Goal: Transaction & Acquisition: Purchase product/service

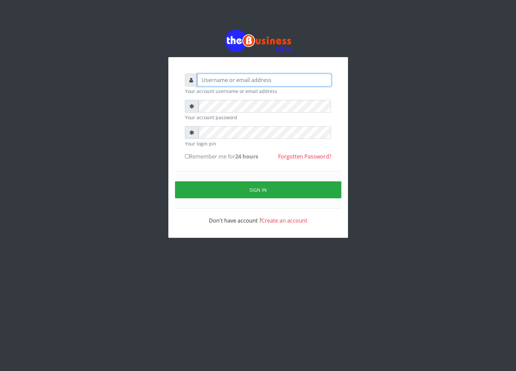
type input "cherpher"
click at [265, 120] on small "Your account password" at bounding box center [258, 117] width 146 height 7
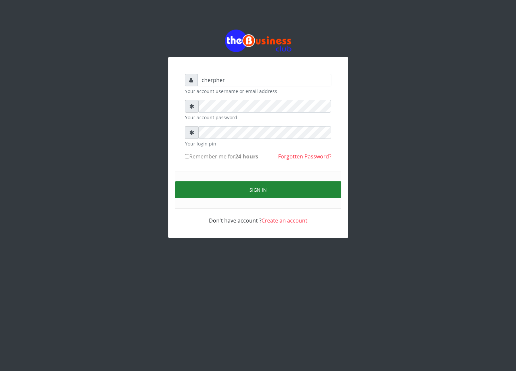
click at [251, 196] on button "Sign in" at bounding box center [258, 190] width 166 height 17
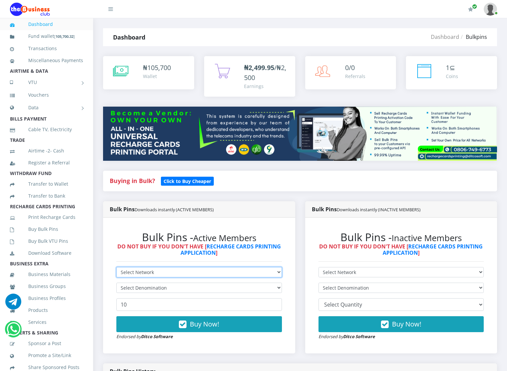
click at [132, 273] on select "Select Network MTN Globacom 9Mobile Airtel" at bounding box center [199, 272] width 166 height 10
select select "MTN"
click at [116, 268] on select "Select Network MTN Globacom 9Mobile Airtel" at bounding box center [199, 272] width 166 height 10
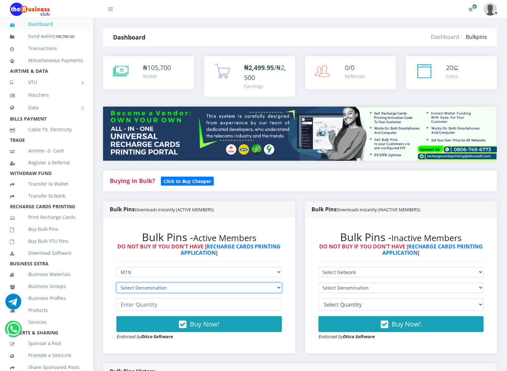
click at [129, 291] on select "Select Denomination MTN NGN100 - ₦96.94 MTN NGN200 - ₦193.88 MTN NGN400 - ₦387.…" at bounding box center [199, 288] width 166 height 10
select select "96.94-100"
click at [116, 284] on select "Select Denomination MTN NGN100 - ₦96.94 MTN NGN200 - ₦193.88 MTN NGN400 - ₦387.…" at bounding box center [199, 288] width 166 height 10
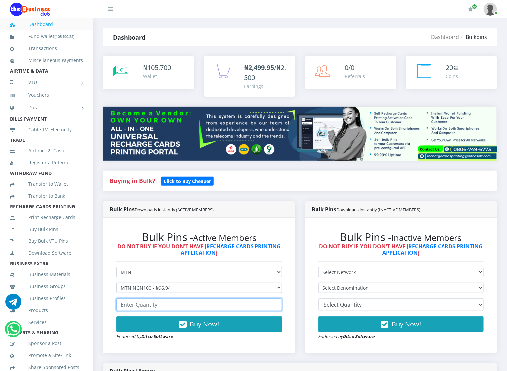
click at [128, 304] on input "number" at bounding box center [199, 305] width 166 height 13
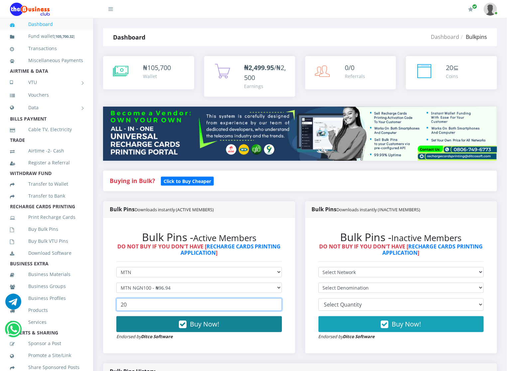
type input "20"
click at [141, 321] on button "Buy Now!" at bounding box center [199, 324] width 166 height 16
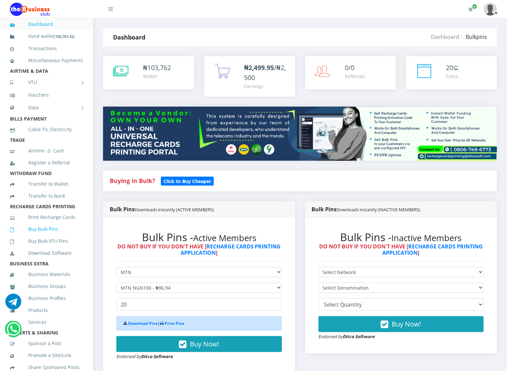
click at [72, 237] on link "Buy Bulk Pins" at bounding box center [46, 229] width 73 height 15
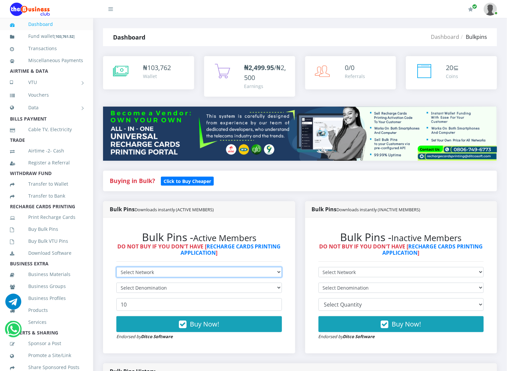
click at [147, 269] on select "Select Network MTN Globacom 9Mobile Airtel" at bounding box center [199, 272] width 166 height 10
select select "MTN"
click at [116, 268] on select "Select Network MTN Globacom 9Mobile Airtel" at bounding box center [199, 272] width 166 height 10
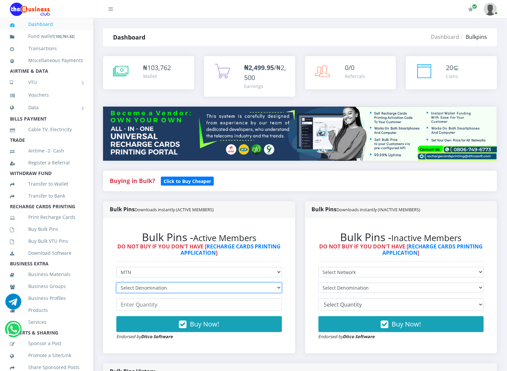
click at [141, 288] on select "Select Denomination MTN NGN100 - ₦96.94 MTN NGN200 - ₦193.88 MTN NGN400 - ₦387.…" at bounding box center [199, 288] width 166 height 10
select select "193.88-200"
click at [116, 284] on select "Select Denomination MTN NGN100 - ₦96.94 MTN NGN200 - ₦193.88 MTN NGN400 - ₦387.…" at bounding box center [199, 288] width 166 height 10
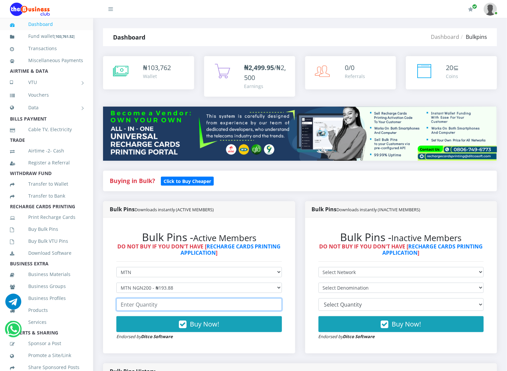
click at [124, 307] on input "number" at bounding box center [199, 305] width 166 height 13
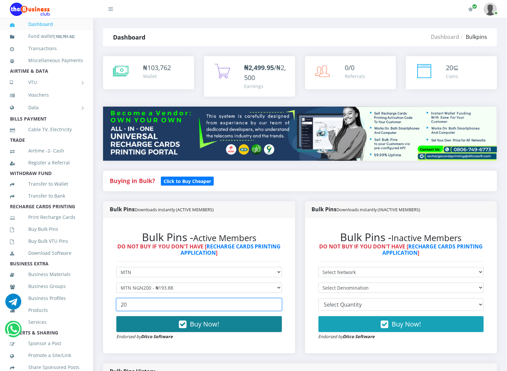
type input "20"
click at [155, 331] on button "Buy Now!" at bounding box center [199, 324] width 166 height 16
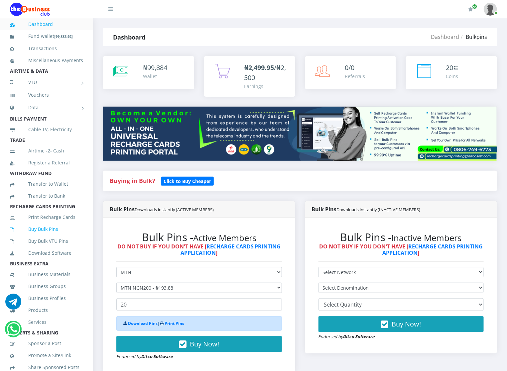
click at [74, 237] on link "Buy Bulk Pins" at bounding box center [46, 229] width 73 height 15
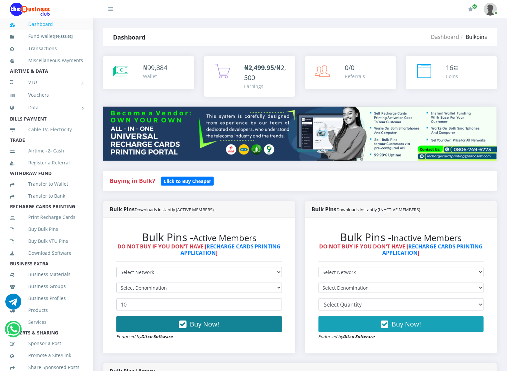
click at [181, 327] on icon "button" at bounding box center [183, 324] width 8 height 7
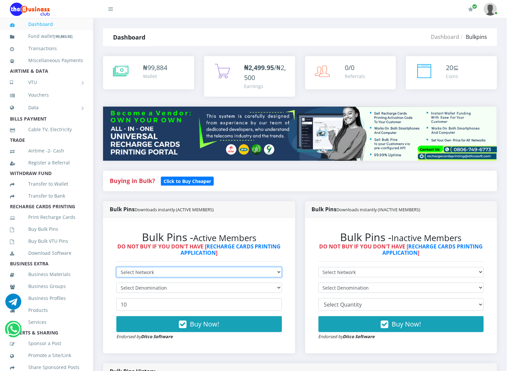
click at [169, 271] on select "Select Network MTN Globacom 9Mobile Airtel" at bounding box center [199, 272] width 166 height 10
select select "MTN"
click at [116, 268] on select "Select Network MTN Globacom 9Mobile Airtel" at bounding box center [199, 272] width 166 height 10
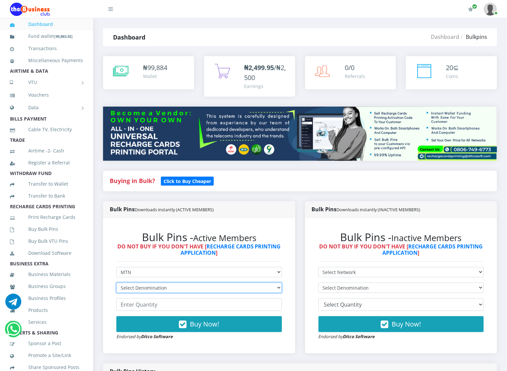
click at [163, 293] on select "Select Denomination MTN NGN100 - ₦96.94 MTN NGN200 - ₦193.88 MTN NGN400 - ₦387.…" at bounding box center [199, 288] width 166 height 10
select select "484.7-500"
click at [116, 284] on select "Select Denomination MTN NGN100 - ₦96.94 MTN NGN200 - ₦193.88 MTN NGN400 - ₦387.…" at bounding box center [199, 288] width 166 height 10
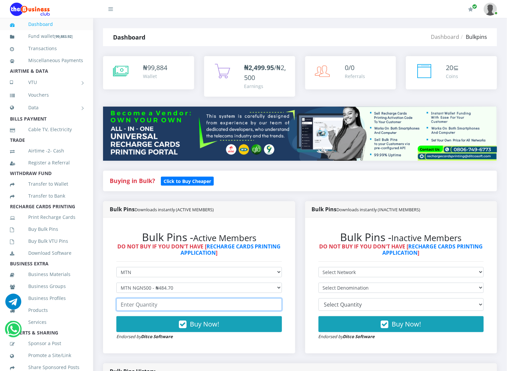
click at [153, 305] on input "number" at bounding box center [199, 305] width 166 height 13
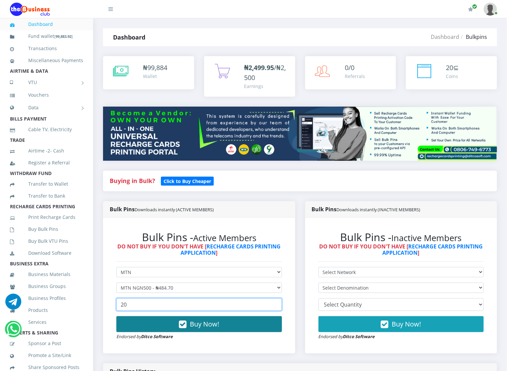
type input "20"
click at [151, 317] on button "Buy Now!" at bounding box center [199, 324] width 166 height 16
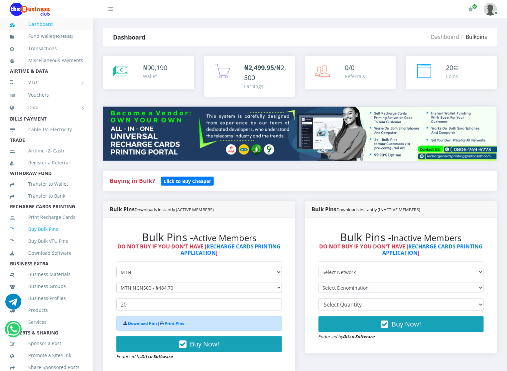
click at [70, 237] on link "Buy Bulk Pins" at bounding box center [46, 229] width 73 height 15
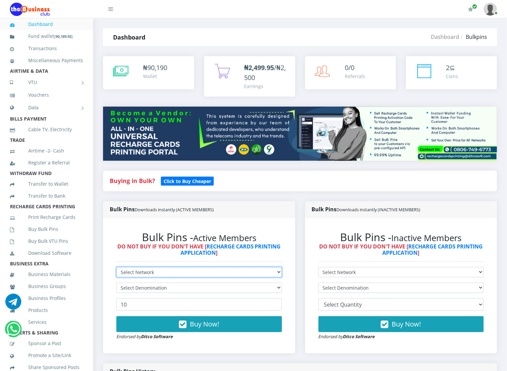
click at [145, 271] on select "Select Network MTN Globacom 9Mobile Airtel" at bounding box center [199, 272] width 166 height 10
select select "Glo"
click at [116, 268] on select "Select Network MTN Globacom 9Mobile Airtel" at bounding box center [199, 272] width 166 height 10
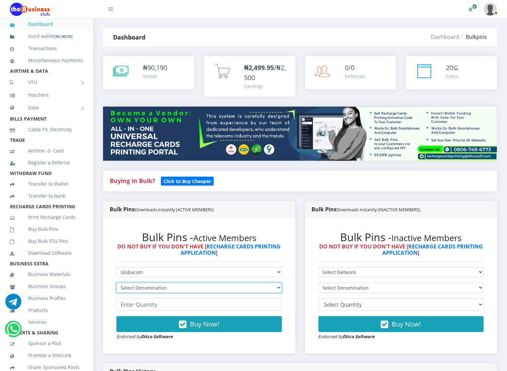
click at [138, 288] on select "Select Denomination Glo NGN100 - ₦96.45 Glo NGN200 - ₦192.90 Glo NGN500 - ₦482.…" at bounding box center [199, 288] width 166 height 10
select select "96.45-100"
click at [116, 284] on select "Select Denomination Glo NGN100 - ₦96.45 Glo NGN200 - ₦192.90 Glo NGN500 - ₦482.…" at bounding box center [199, 288] width 166 height 10
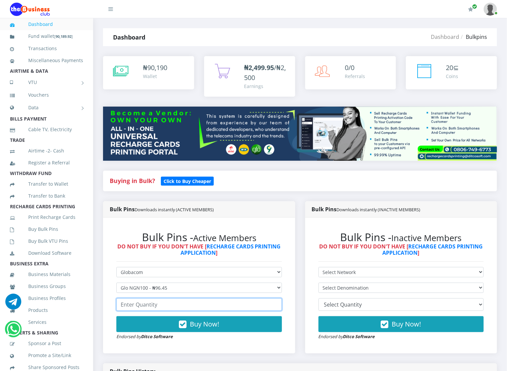
click at [136, 309] on input "number" at bounding box center [199, 305] width 166 height 13
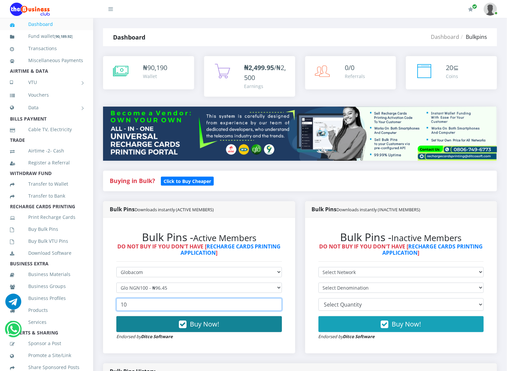
type input "10"
click at [135, 329] on button "Buy Now!" at bounding box center [199, 324] width 166 height 16
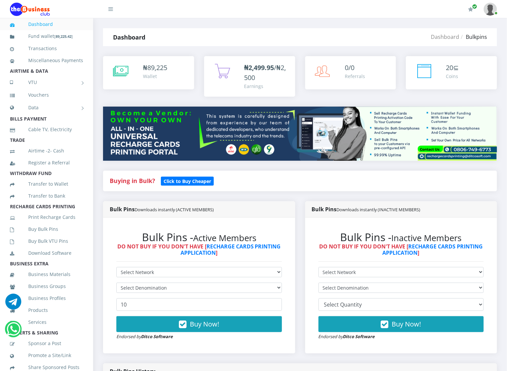
select select "Glo"
click at [116, 268] on select "Select Network MTN Globacom 9Mobile Airtel" at bounding box center [199, 272] width 166 height 10
click at [130, 288] on select "Select Denomination Glo NGN100 - ₦96.45 Glo NGN200 - ₦192.90 Glo NGN500 - ₦482.…" at bounding box center [199, 288] width 166 height 10
select select "192.9-200"
click at [116, 284] on select "Select Denomination Glo NGN100 - ₦96.45 Glo NGN200 - ₦192.90 Glo NGN500 - ₦482.…" at bounding box center [199, 288] width 166 height 10
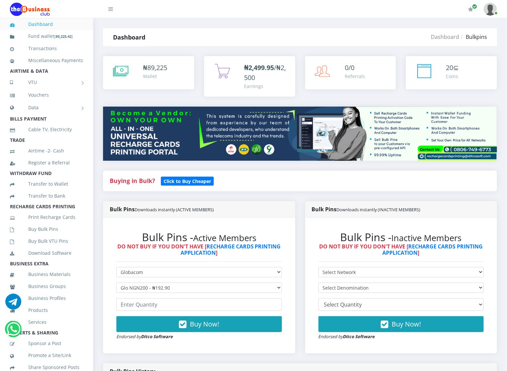
click at [131, 312] on form "Select Network MTN Globacom 9Mobile Airtel Select Denomination Glo NGN100 - ₦96…" at bounding box center [199, 303] width 166 height 73
click at [131, 310] on input "number" at bounding box center [199, 305] width 166 height 13
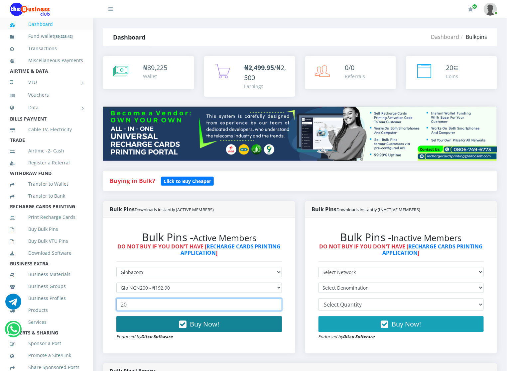
type input "20"
click at [166, 326] on button "Buy Now!" at bounding box center [199, 324] width 166 height 16
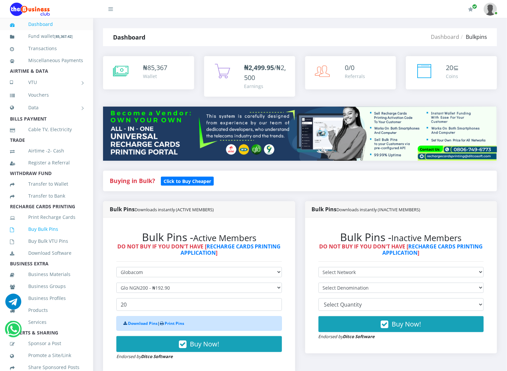
click at [66, 237] on link "Buy Bulk Pins" at bounding box center [46, 229] width 73 height 15
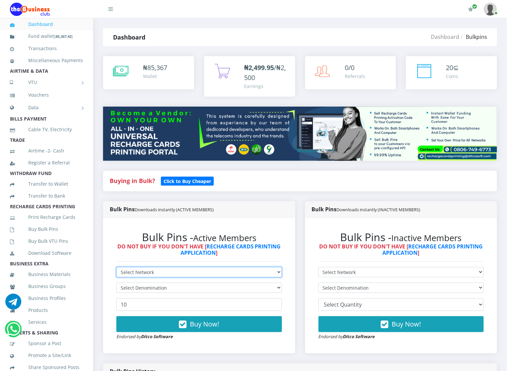
click at [123, 273] on select "Select Network MTN Globacom 9Mobile Airtel" at bounding box center [199, 272] width 166 height 10
select select "Glo"
click at [116, 268] on select "Select Network MTN Globacom 9Mobile Airtel" at bounding box center [199, 272] width 166 height 10
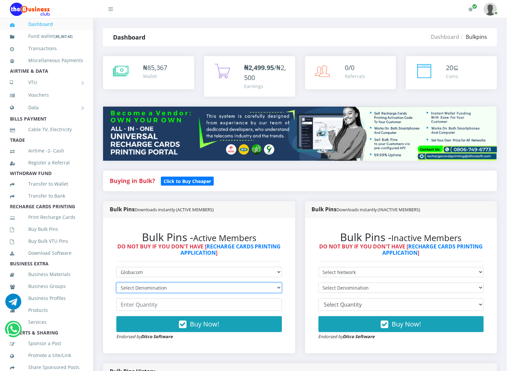
click at [123, 288] on select "Select Denomination Glo NGN100 - ₦96.45 Glo NGN200 - ₦192.90 Glo NGN500 - ₦482.…" at bounding box center [199, 288] width 166 height 10
select select "482.25-500"
click at [116, 284] on select "Select Denomination Glo NGN100 - ₦96.45 Glo NGN200 - ₦192.90 Glo NGN500 - ₦482.…" at bounding box center [199, 288] width 166 height 10
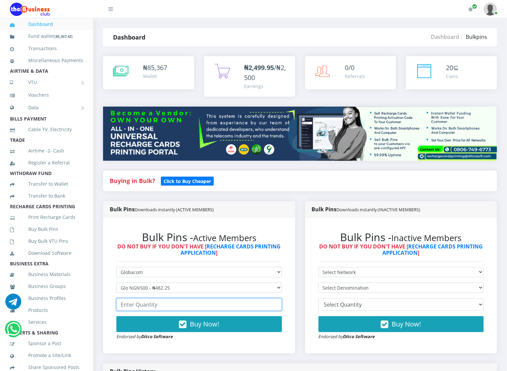
click at [128, 304] on input "number" at bounding box center [199, 305] width 166 height 13
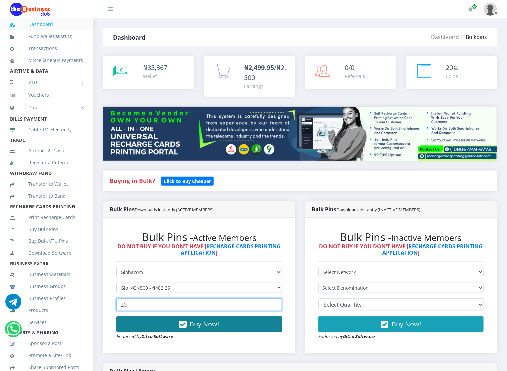
type input "20"
click at [127, 320] on button "Buy Now!" at bounding box center [199, 324] width 166 height 16
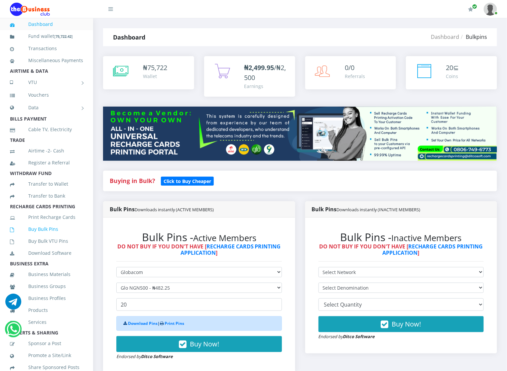
click at [70, 237] on link "Buy Bulk Pins" at bounding box center [46, 229] width 73 height 15
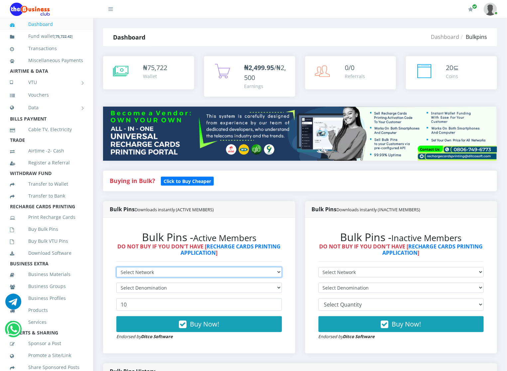
click at [137, 271] on select "Select Network MTN Globacom 9Mobile Airtel" at bounding box center [199, 272] width 166 height 10
select select "Airtel"
click at [116, 268] on select "Select Network MTN Globacom 9Mobile Airtel" at bounding box center [199, 272] width 166 height 10
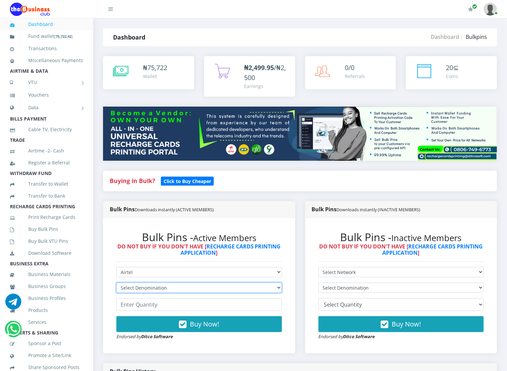
click at [148, 285] on select "Select Denomination Airtel NGN100 - ₦96.36 Airtel NGN200 - ₦192.72 Airtel NGN50…" at bounding box center [199, 288] width 166 height 10
select select "96.36-100"
click at [116, 284] on select "Select Denomination Airtel NGN100 - ₦96.36 Airtel NGN200 - ₦192.72 Airtel NGN50…" at bounding box center [199, 288] width 166 height 10
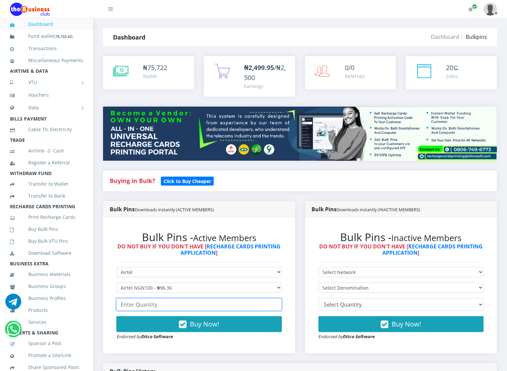
click at [148, 304] on input "number" at bounding box center [199, 305] width 166 height 13
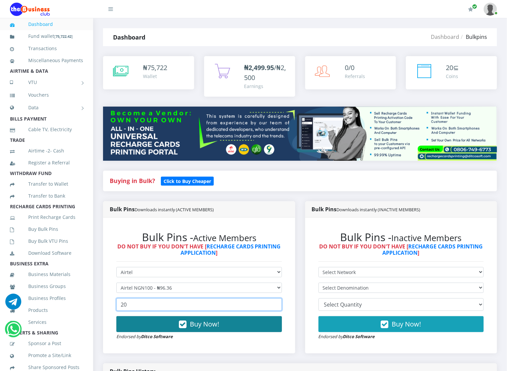
type input "20"
click at [153, 332] on button "Buy Now!" at bounding box center [199, 324] width 166 height 16
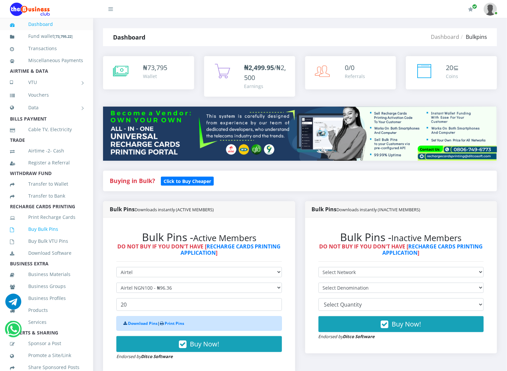
click at [42, 237] on link "Buy Bulk Pins" at bounding box center [46, 229] width 73 height 15
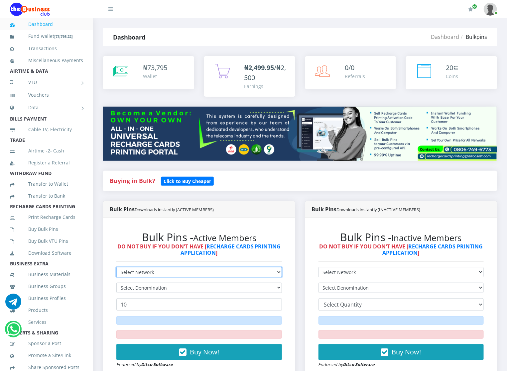
click at [130, 268] on select "Select Network MTN Globacom 9Mobile Airtel" at bounding box center [199, 272] width 166 height 10
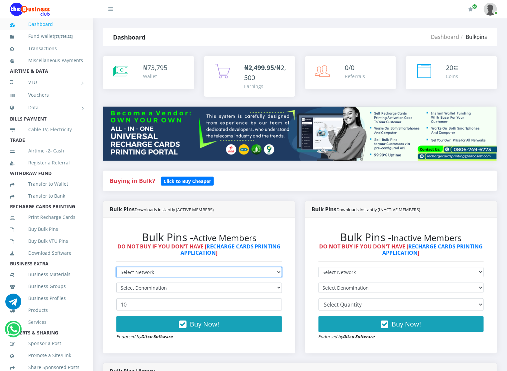
select select "Airtel"
click at [116, 268] on select "Select Network MTN Globacom 9Mobile Airtel" at bounding box center [199, 272] width 166 height 10
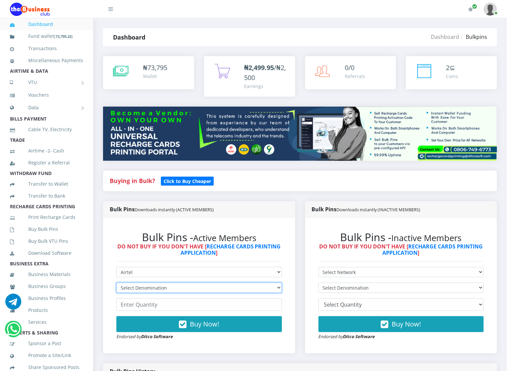
click at [127, 290] on select "Select Denomination Airtel NGN100 - ₦96.36 Airtel NGN200 - ₦192.72 Airtel NGN50…" at bounding box center [199, 288] width 166 height 10
select select "192.72-200"
click at [116, 284] on select "Select Denomination Airtel NGN100 - ₦96.36 Airtel NGN200 - ₦192.72 Airtel NGN50…" at bounding box center [199, 288] width 166 height 10
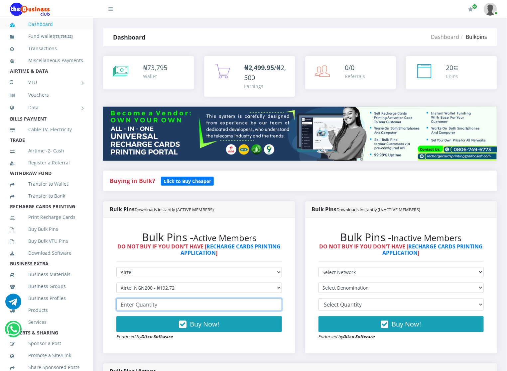
click at [125, 311] on input "number" at bounding box center [199, 305] width 166 height 13
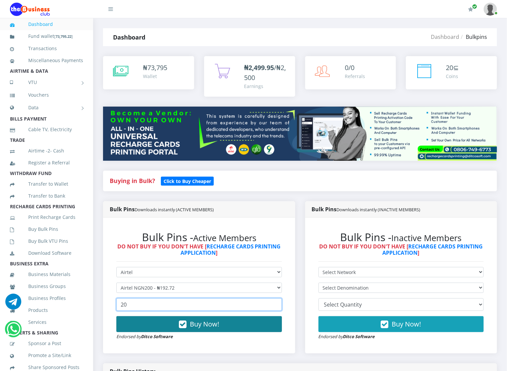
type input "20"
click at [138, 323] on button "Buy Now!" at bounding box center [199, 324] width 166 height 16
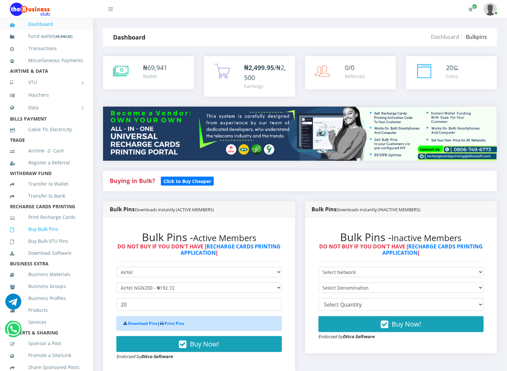
click at [74, 237] on link "Buy Bulk Pins" at bounding box center [46, 229] width 73 height 15
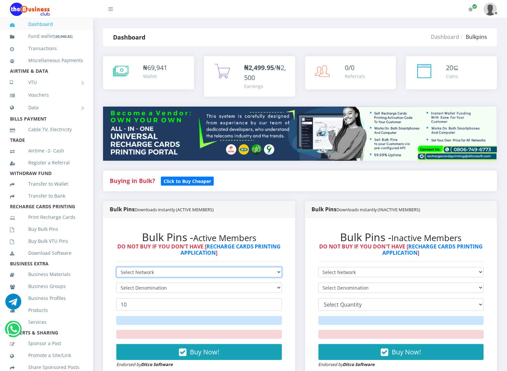
click at [129, 273] on select "Select Network MTN Globacom 9Mobile Airtel" at bounding box center [199, 272] width 166 height 10
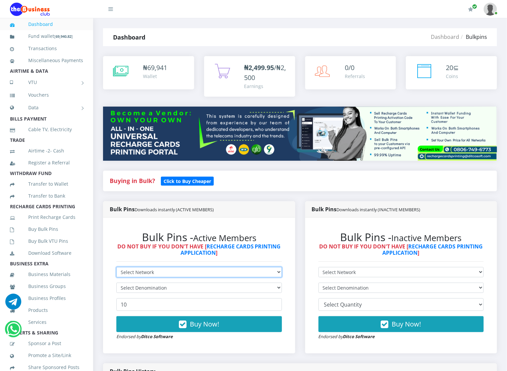
select select "Airtel"
click at [116, 268] on select "Select Network MTN Globacom 9Mobile Airtel" at bounding box center [199, 272] width 166 height 10
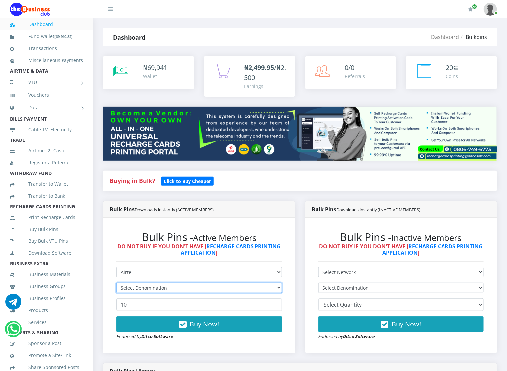
click at [130, 289] on select "Select Denomination" at bounding box center [199, 288] width 166 height 10
select select "481.8-500"
click at [116, 284] on select "Select Denomination Airtel NGN100 - ₦96.36 Airtel NGN200 - ₦192.72 Airtel NGN50…" at bounding box center [199, 288] width 166 height 10
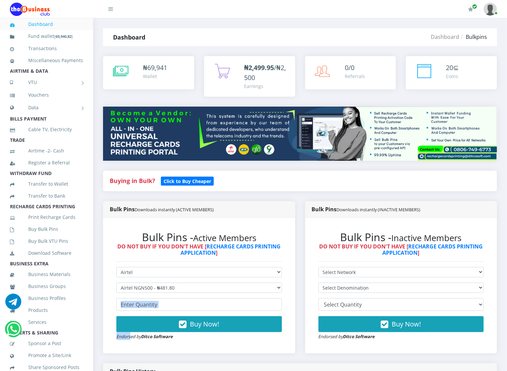
drag, startPoint x: 131, startPoint y: 334, endPoint x: 132, endPoint y: 307, distance: 26.9
click at [132, 307] on form "Select Network MTN Globacom 9Mobile Airtel Select Denomination Airtel NGN100 - …" at bounding box center [199, 303] width 166 height 73
click at [132, 307] on input "number" at bounding box center [199, 305] width 166 height 13
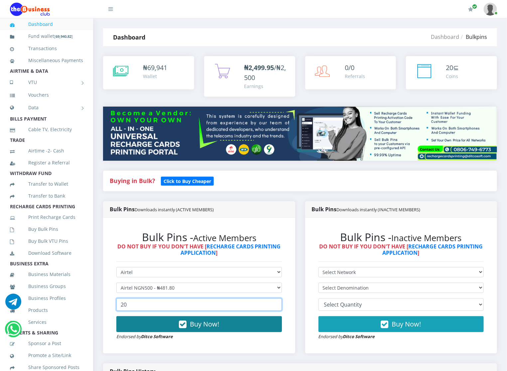
type input "20"
click at [138, 326] on button "Buy Now!" at bounding box center [199, 324] width 166 height 16
